Goal: Task Accomplishment & Management: Manage account settings

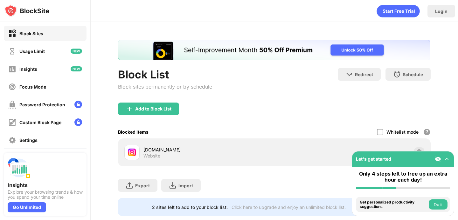
scroll to position [13, 0]
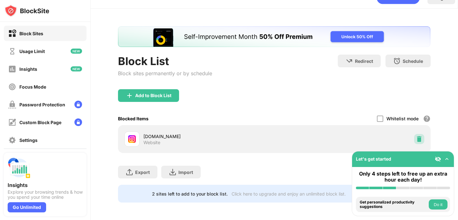
click at [418, 140] on img at bounding box center [419, 139] width 6 height 6
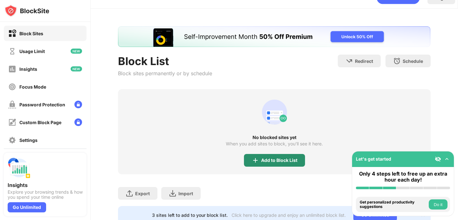
click at [268, 161] on div "Add to Block List" at bounding box center [279, 160] width 36 height 5
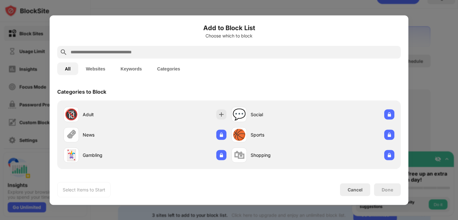
click at [234, 54] on input "text" at bounding box center [234, 52] width 328 height 8
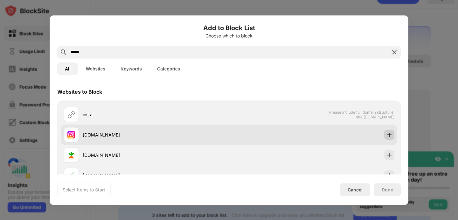
type input "*****"
click at [384, 134] on div at bounding box center [389, 135] width 10 height 10
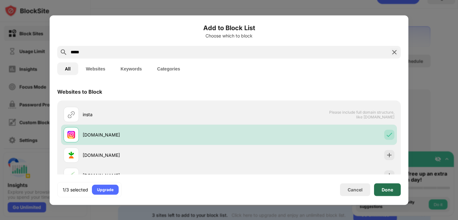
click at [391, 190] on div "Done" at bounding box center [386, 189] width 11 height 5
